Goal: Ask a question

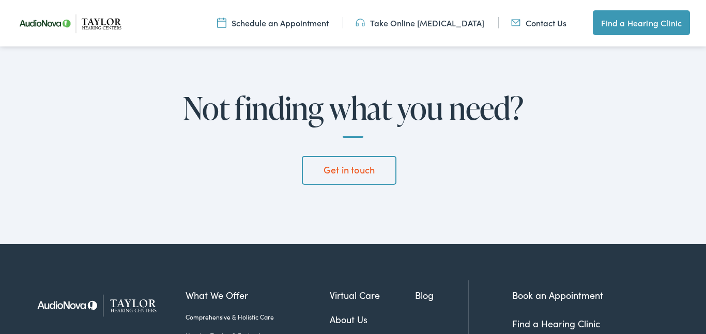
scroll to position [2852, 0]
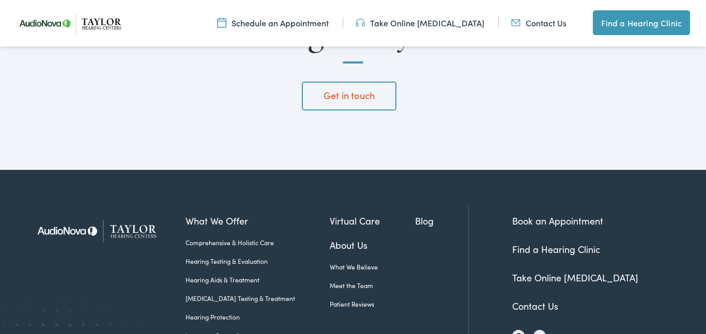
click at [531, 300] on link "Contact Us" at bounding box center [535, 306] width 46 height 13
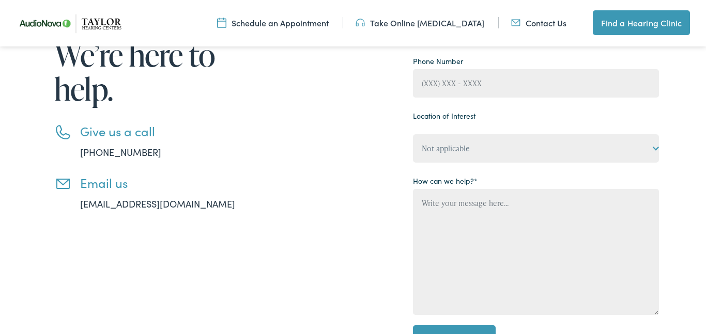
click at [705, 103] on div "Need help? Have a question? We’re here to help. Give us a call 888-480-2052 Ema…" at bounding box center [353, 156] width 706 height 529
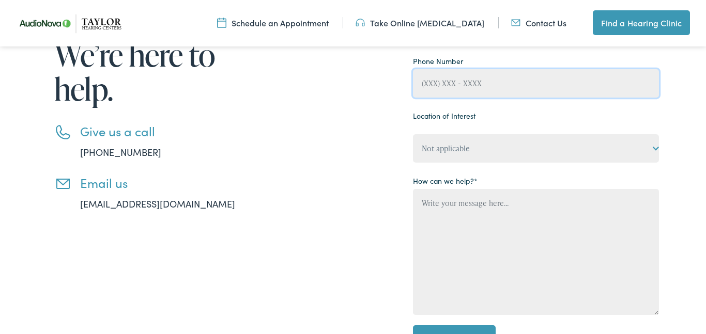
click at [425, 84] on input "Contact form" at bounding box center [536, 83] width 246 height 28
type input "(423) 972-1518"
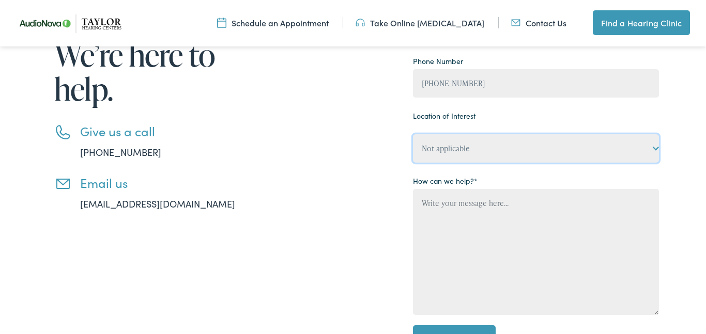
click at [424, 146] on div "Location of Interest Not applicable Taylor Hearing Centers, Cherokee Village Ta…" at bounding box center [536, 135] width 246 height 55
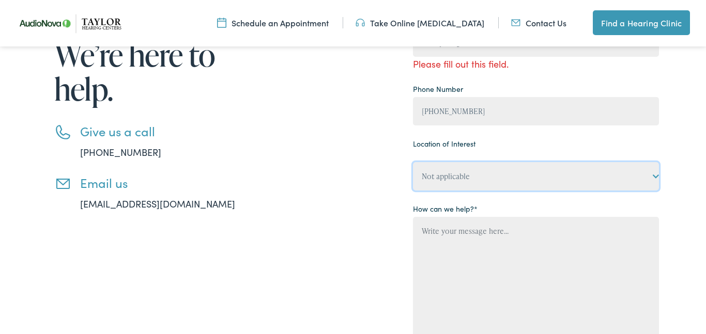
select select "[PERSON_NAME] Hearing Centers, [GEOGRAPHIC_DATA]"
click at [413, 162] on select "Not applicable Taylor Hearing Centers, Cherokee Village Taylor Hearing Centers,…" at bounding box center [536, 176] width 246 height 28
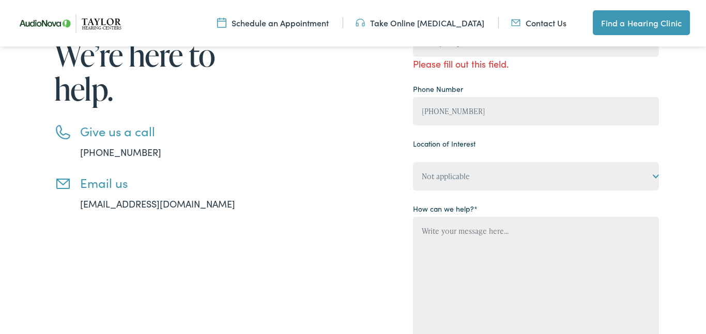
click at [674, 66] on div "Need help? Have a question? We’re here to help. Give us a call 888-480-2052 Ema…" at bounding box center [352, 171] width 649 height 454
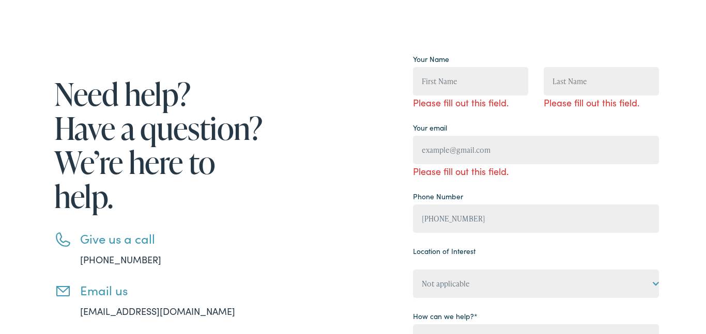
scroll to position [83, 0]
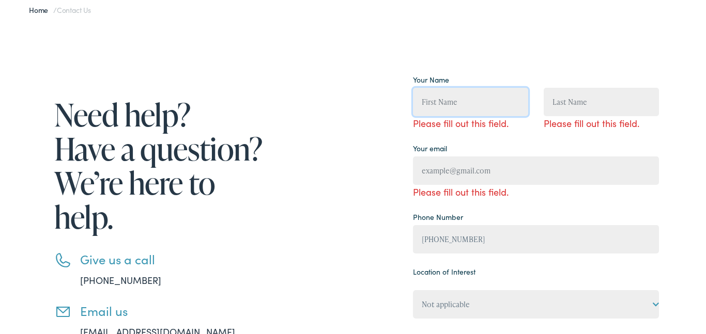
click at [422, 102] on input "Contact form" at bounding box center [470, 102] width 115 height 28
type input "Vickie"
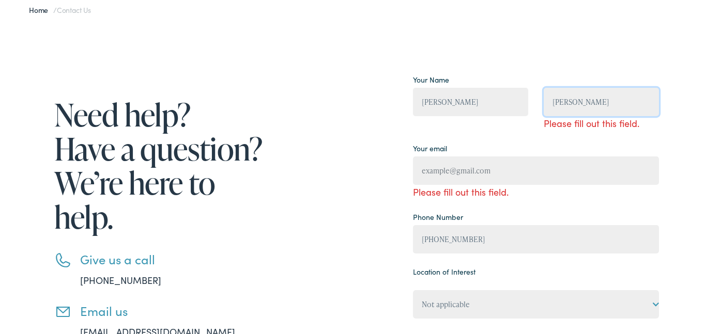
type input "Manis"
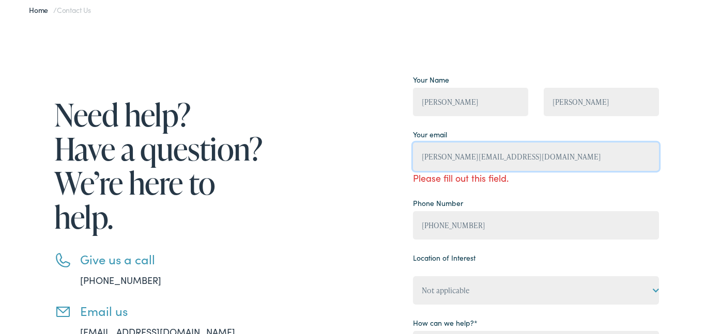
type input "vickie.manis1@gmail.com"
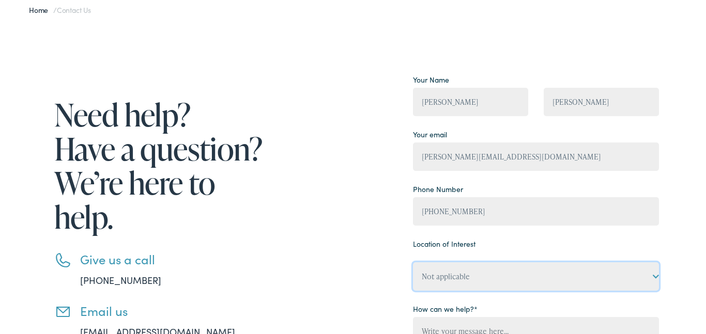
click at [533, 275] on select "Not applicable Taylor Hearing Centers, Cherokee Village Taylor Hearing Centers,…" at bounding box center [536, 276] width 246 height 28
click at [655, 276] on select "Not applicable Taylor Hearing Centers, Cherokee Village Taylor Hearing Centers,…" at bounding box center [536, 276] width 246 height 28
click at [655, 277] on select "Not applicable Taylor Hearing Centers, Cherokee Village Taylor Hearing Centers,…" at bounding box center [536, 276] width 246 height 28
click at [655, 278] on select "Not applicable Taylor Hearing Centers, Cherokee Village Taylor Hearing Centers,…" at bounding box center [536, 276] width 246 height 28
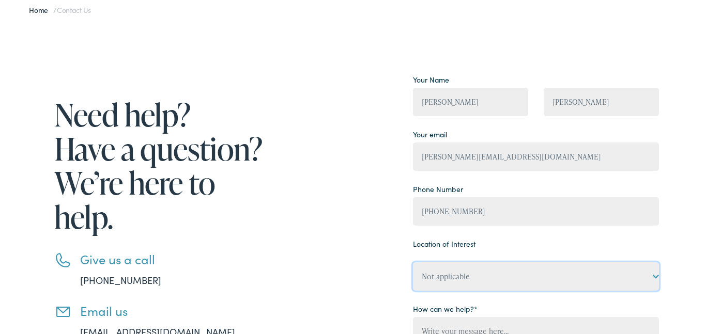
click at [531, 276] on select "Not applicable Taylor Hearing Centers, Cherokee Village Taylor Hearing Centers,…" at bounding box center [536, 276] width 246 height 28
click at [655, 276] on select "Not applicable Taylor Hearing Centers, Cherokee Village Taylor Hearing Centers,…" at bounding box center [536, 276] width 246 height 28
select select "[PERSON_NAME] Hearing Centers, [GEOGRAPHIC_DATA]"
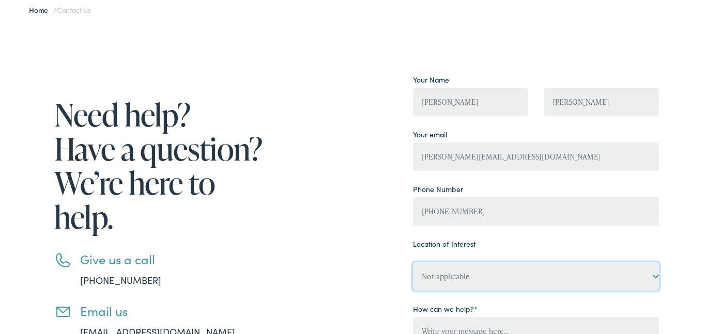
click at [413, 262] on select "Not applicable Taylor Hearing Centers, Cherokee Village Taylor Hearing Centers,…" at bounding box center [536, 276] width 246 height 28
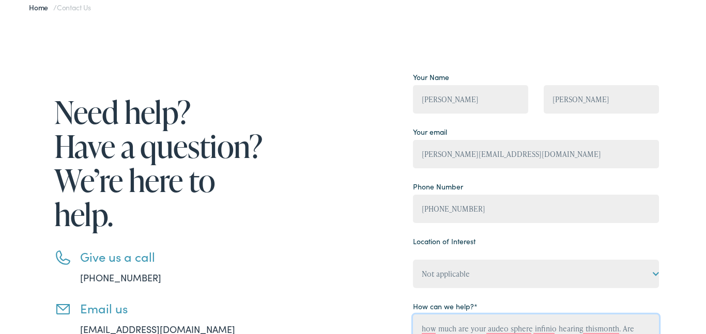
scroll to position [96, 0]
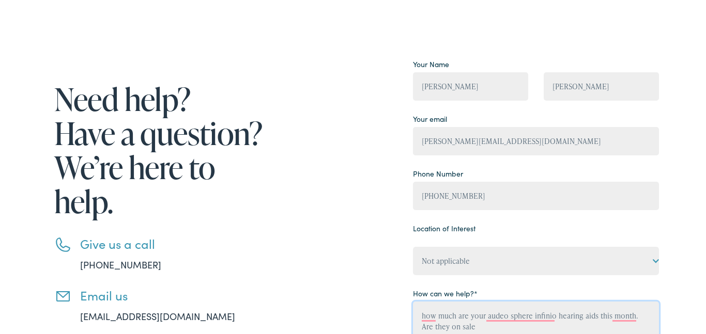
type textarea "how much are your audeo sphere infinio hearing aids this month. Are they on sale"
click at [96, 327] on div "Need help? Have a question? We’re here to help. Give us a call 888-480-2052 Ema…" at bounding box center [147, 269] width 238 height 426
click at [63, 299] on li "Email us info@taylorhearingcenters.com" at bounding box center [160, 305] width 212 height 35
click at [64, 295] on li "Email us info@taylorhearingcenters.com" at bounding box center [160, 305] width 212 height 35
click at [114, 316] on link "[EMAIL_ADDRESS][DOMAIN_NAME]" at bounding box center [157, 316] width 155 height 13
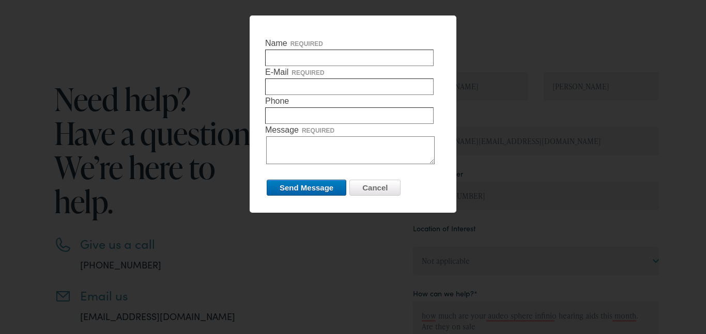
click at [269, 57] on input "Name required" at bounding box center [349, 58] width 168 height 17
type input "Vickie"
type input "Manis"
click at [293, 58] on input "Vickie" at bounding box center [349, 58] width 168 height 17
type input "Vickie Manis"
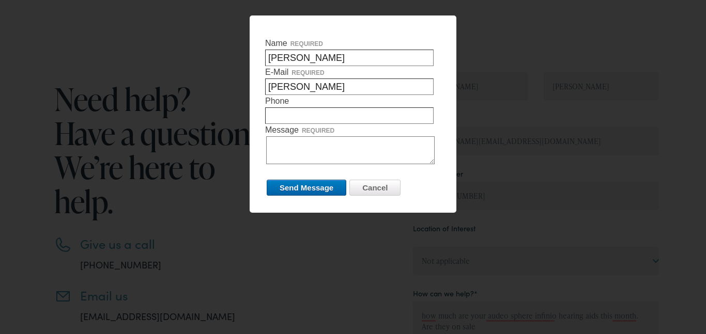
click at [295, 88] on input "Manis" at bounding box center [349, 87] width 168 height 17
type input "M"
type input "vickie.manis1@gmail.com"
click at [269, 116] on input "Phone required" at bounding box center [349, 115] width 168 height 17
type input "423-257-6088"
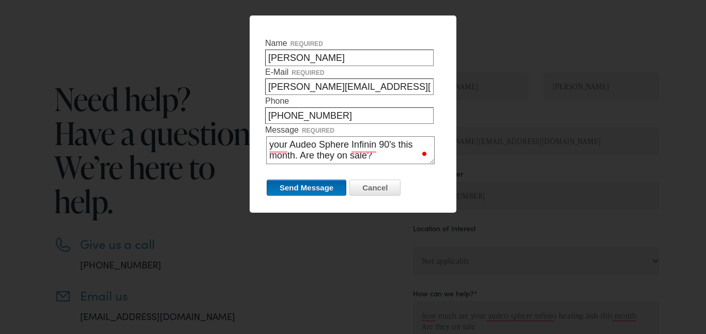
type textarea "your Audeo Sphere Infinin 90's this month. Are they on sale?"
click at [293, 188] on input "Send Message" at bounding box center [307, 188] width 80 height 16
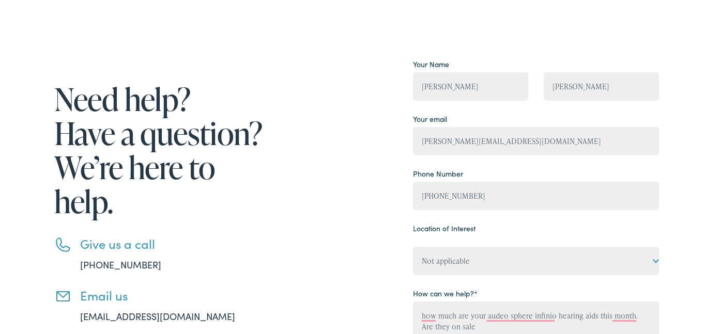
click at [293, 188] on div "Need help? Have a question? We’re here to help. Give us a call 888-480-2052 Ema…" at bounding box center [343, 269] width 630 height 426
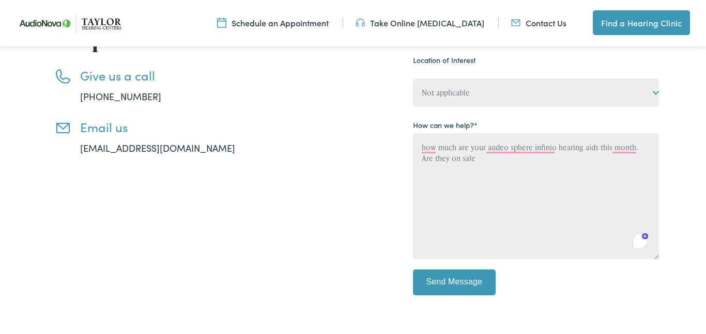
scroll to position [263, 0]
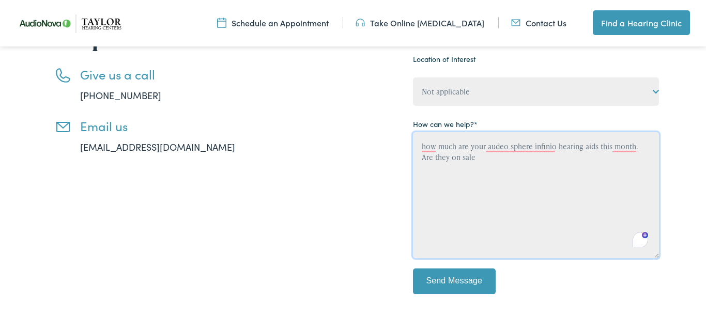
click at [440, 169] on textarea "how much are your audeo sphere infinio hearing aids this month. Are they on sale" at bounding box center [536, 195] width 246 height 126
click at [463, 158] on textarea "how much are your audeo sphere infinio hearing aids this month. Are they .on sa…" at bounding box center [536, 195] width 246 height 126
click at [475, 162] on textarea "how much are your audeo sphere infinio hearing aids this month. Are they .on sa…" at bounding box center [536, 195] width 246 height 126
click at [538, 161] on textarea "how much are your audeo sphere infinio hearing aids this month. Are they .on sa…" at bounding box center [536, 195] width 246 height 126
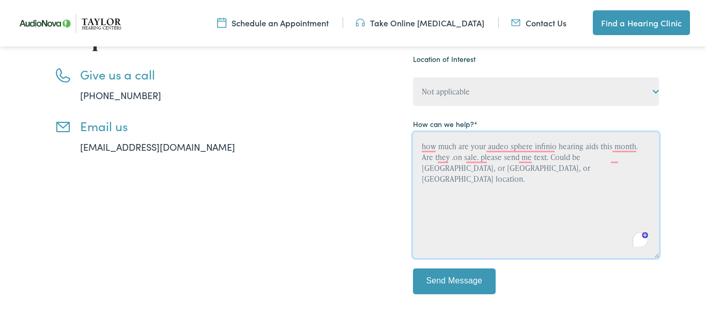
type textarea "how much are your audeo sphere infinio hearing aids this month. Are they .on sa…"
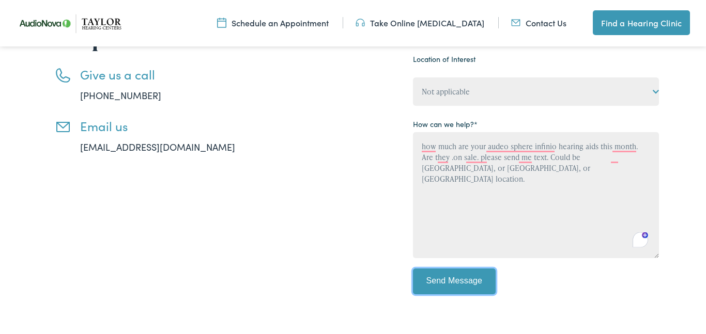
click at [462, 282] on input "Send Message" at bounding box center [454, 282] width 83 height 26
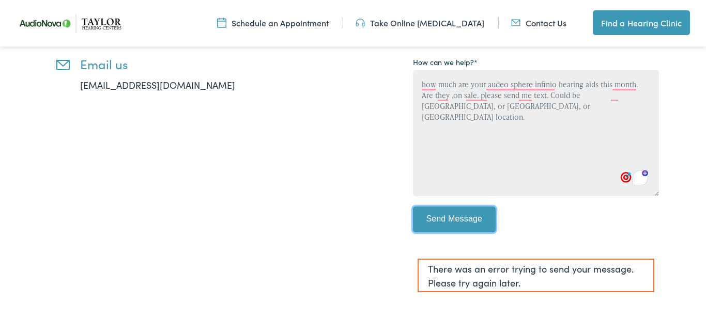
scroll to position [346, 0]
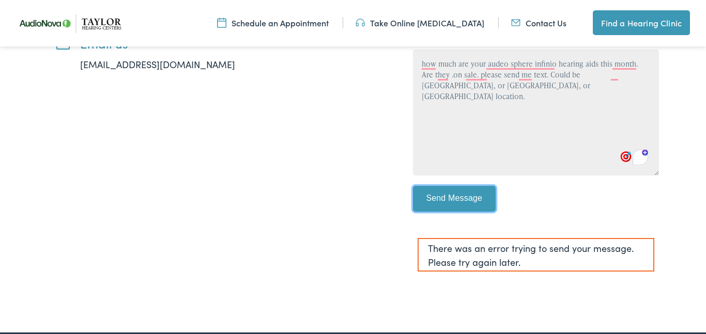
click at [452, 195] on input "Send Message" at bounding box center [454, 199] width 83 height 26
click at [537, 24] on link "Contact Us" at bounding box center [538, 22] width 55 height 11
